Goal: Register for event/course

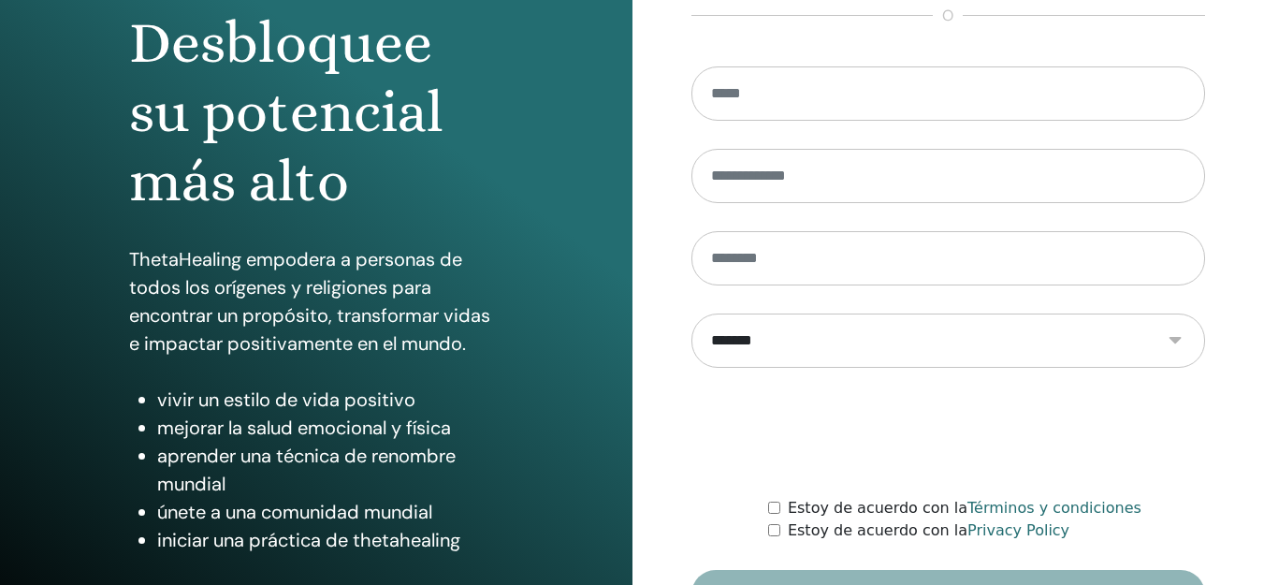
scroll to position [313, 0]
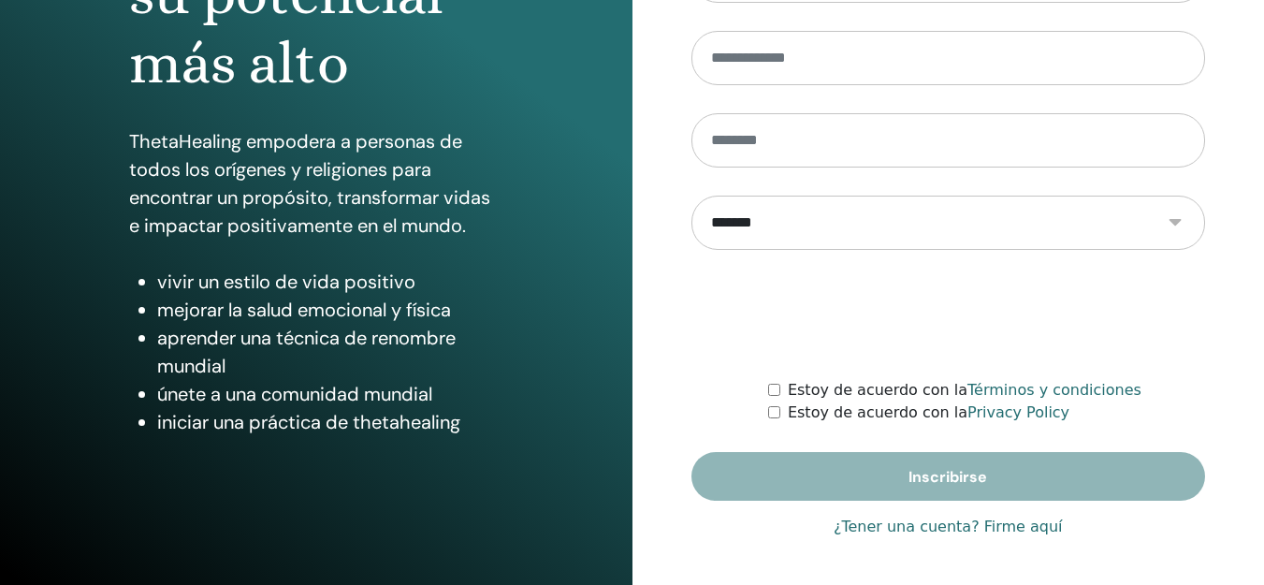
click at [890, 534] on link "¿Tener una cuenta? Firme aquí" at bounding box center [947, 526] width 229 height 22
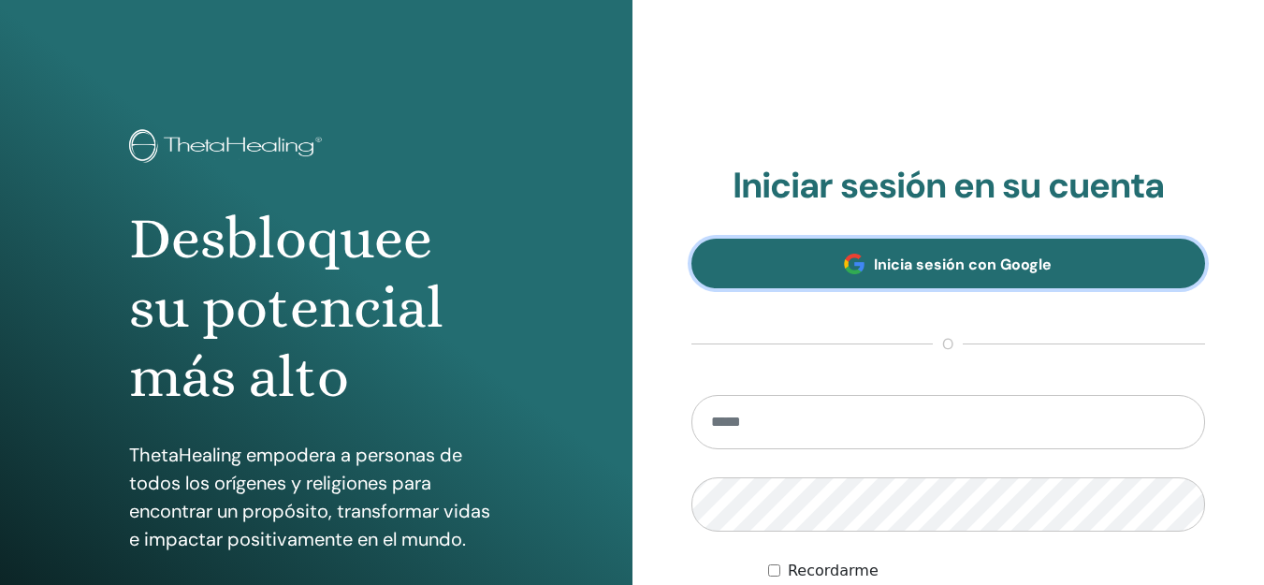
click at [932, 248] on link "Inicia sesión con Google" at bounding box center [948, 263] width 514 height 50
click at [915, 267] on span "Inicia sesión con Google" at bounding box center [963, 264] width 178 height 20
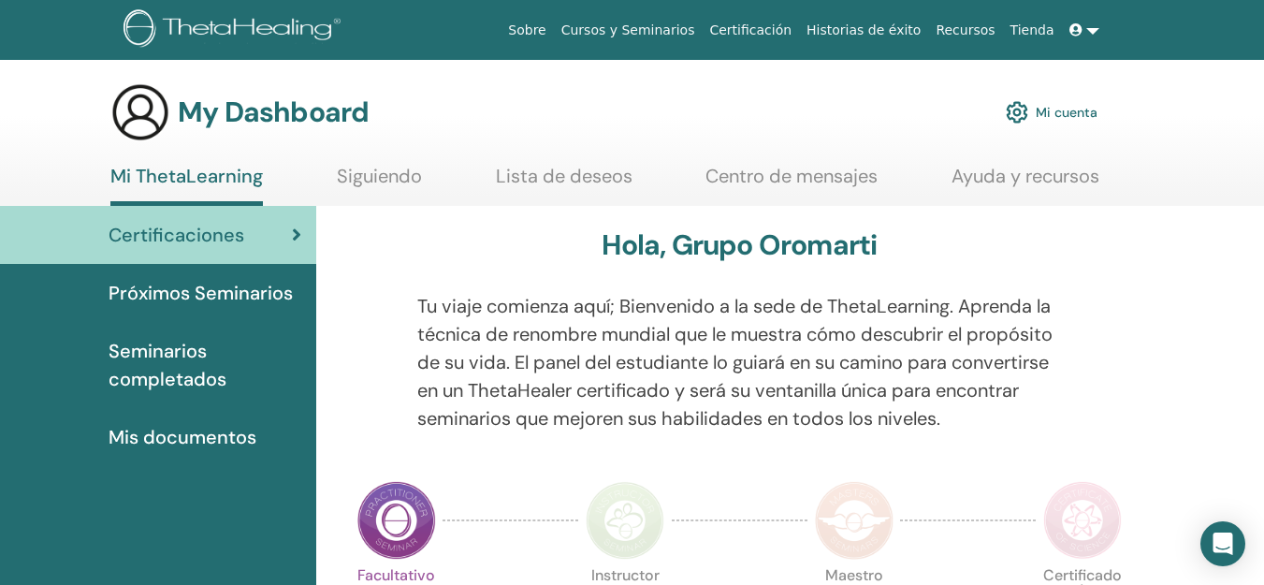
click at [165, 292] on span "Próximos Seminarios" at bounding box center [200, 293] width 184 height 28
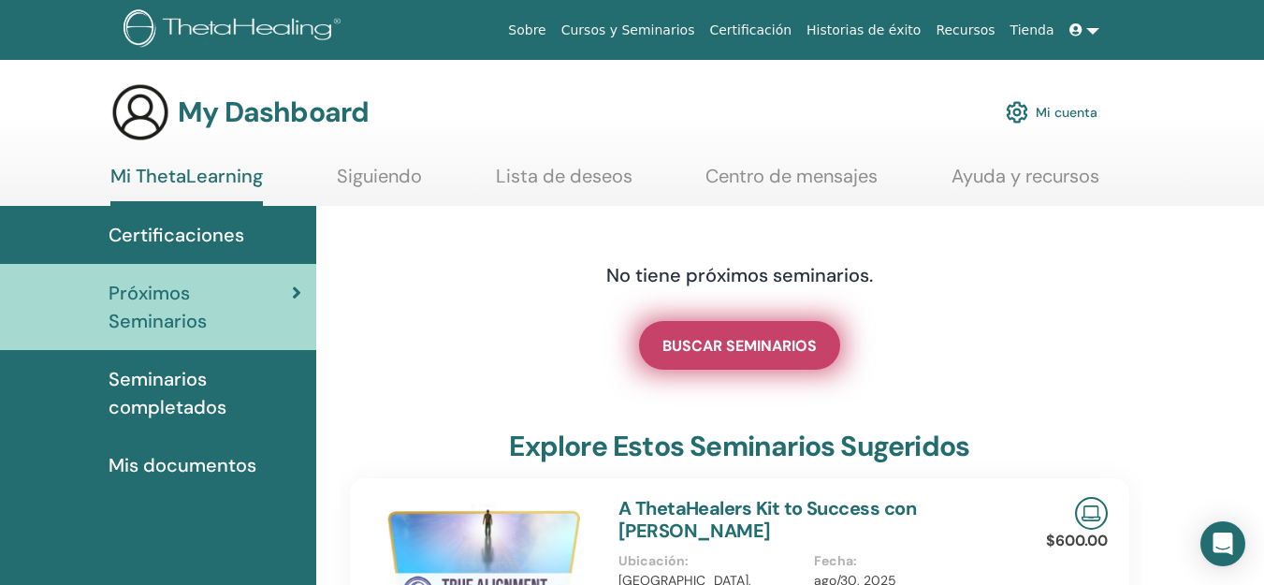
click at [787, 337] on span "BUSCAR SEMINARIOS" at bounding box center [739, 346] width 154 height 20
